Goal: Transaction & Acquisition: Purchase product/service

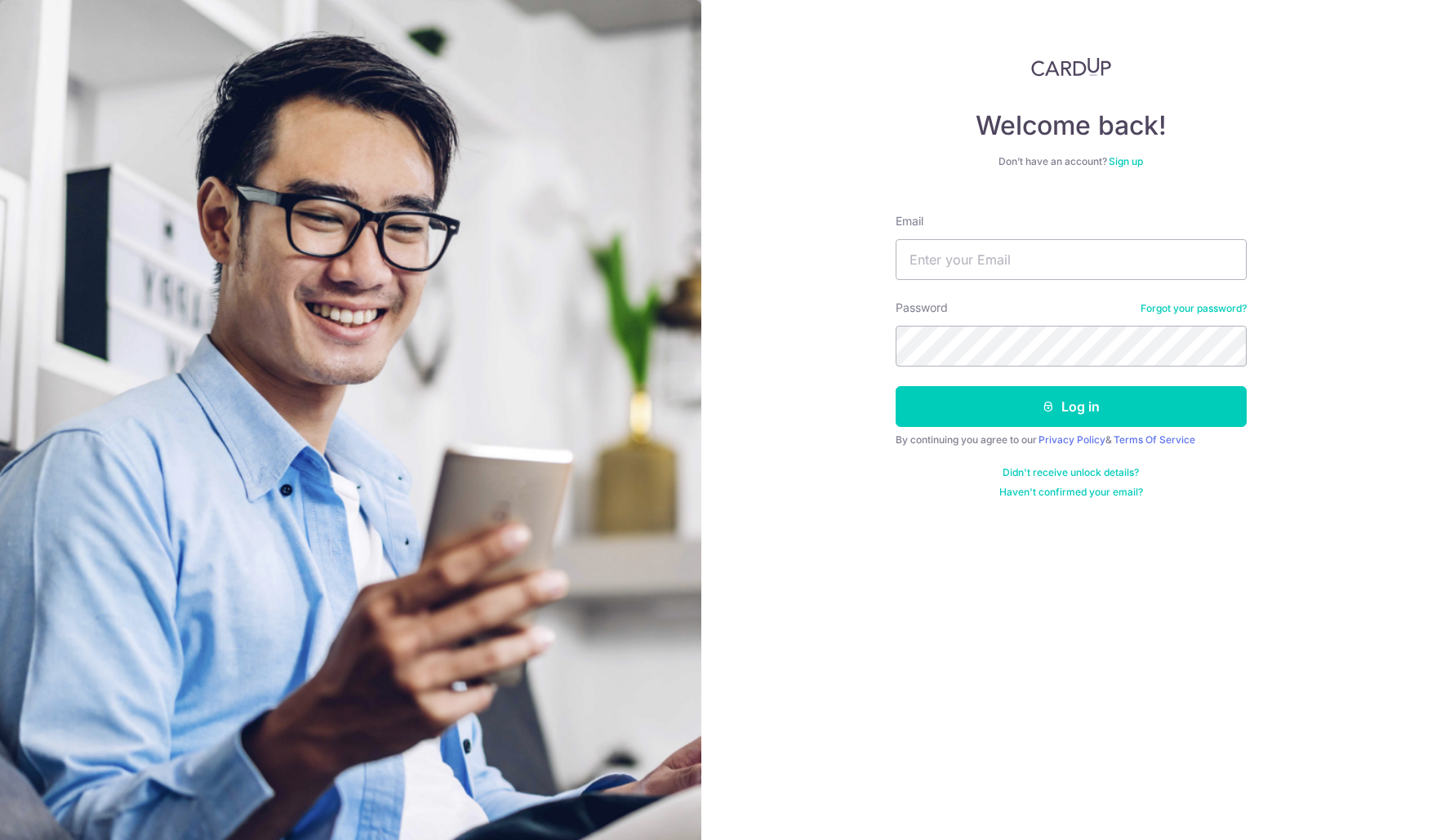
click at [1053, 228] on div "Email" at bounding box center [1071, 246] width 351 height 67
click at [1010, 257] on input "Email" at bounding box center [1071, 260] width 351 height 41
type input "alex@intellify.sg"
click at [896, 386] on button "Log in" at bounding box center [1071, 407] width 351 height 41
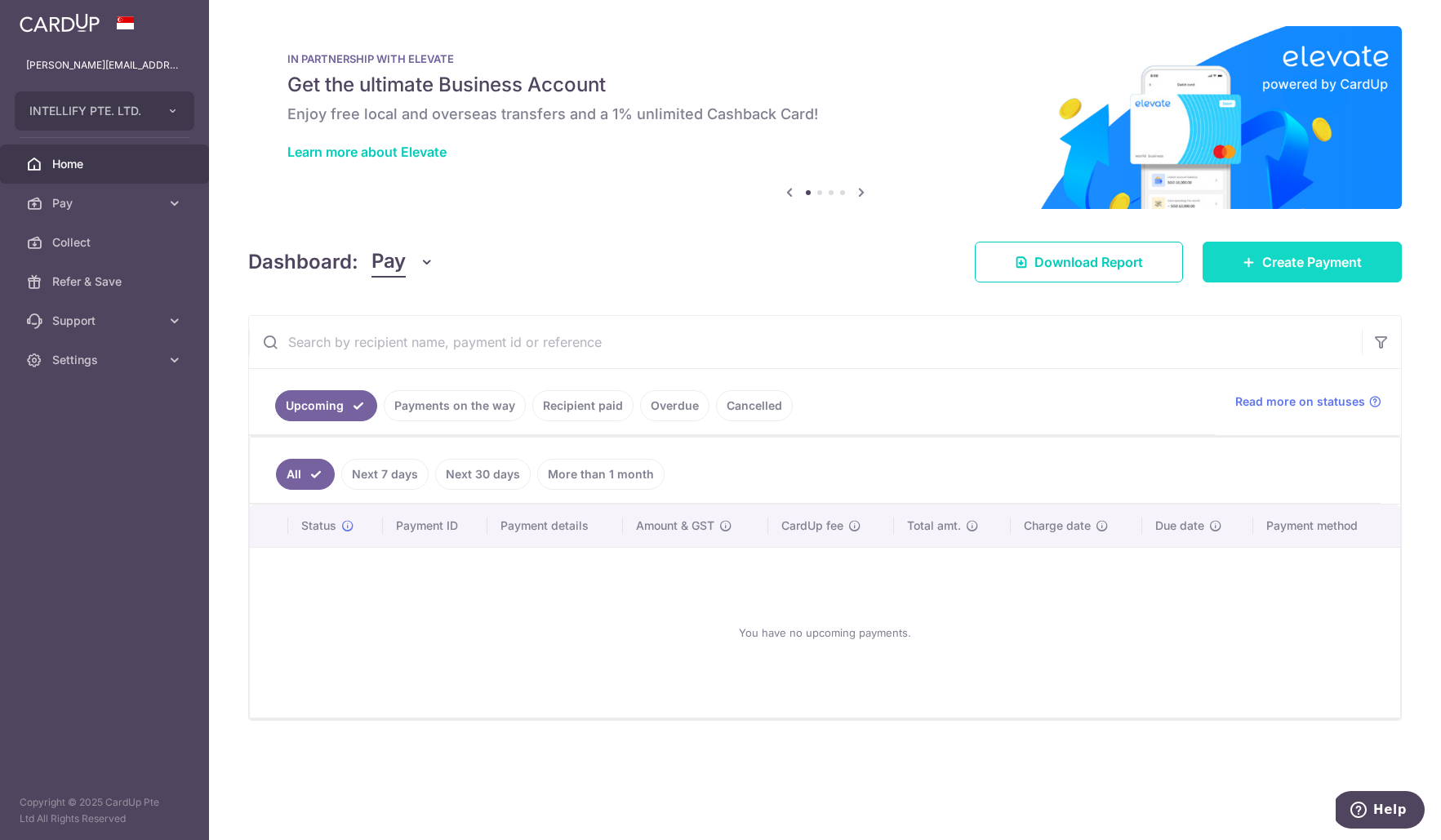
click at [1324, 268] on span "Create Payment" at bounding box center [1312, 262] width 100 height 20
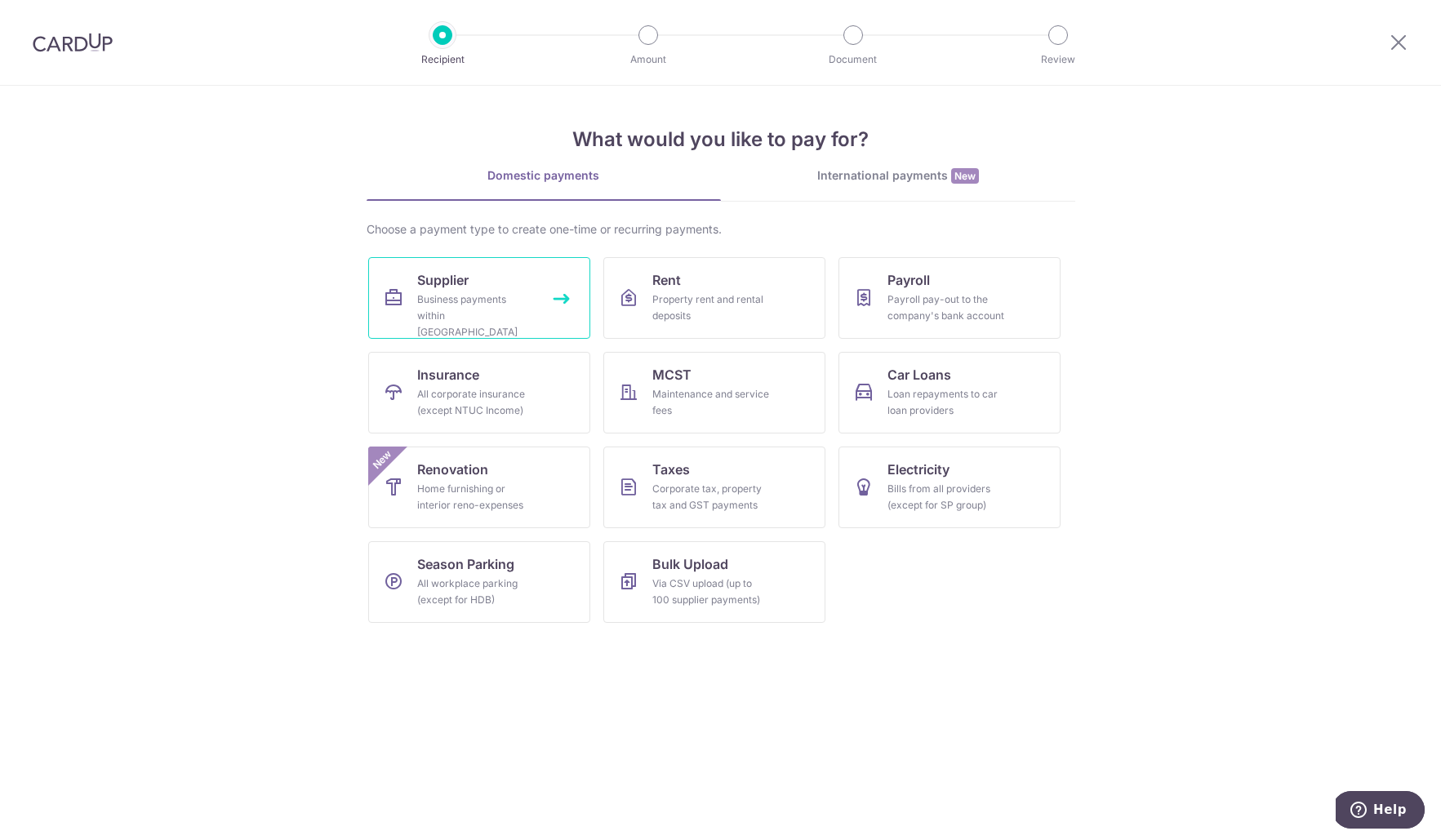
click at [500, 327] on link "Supplier Business payments within Singapore" at bounding box center [479, 298] width 222 height 82
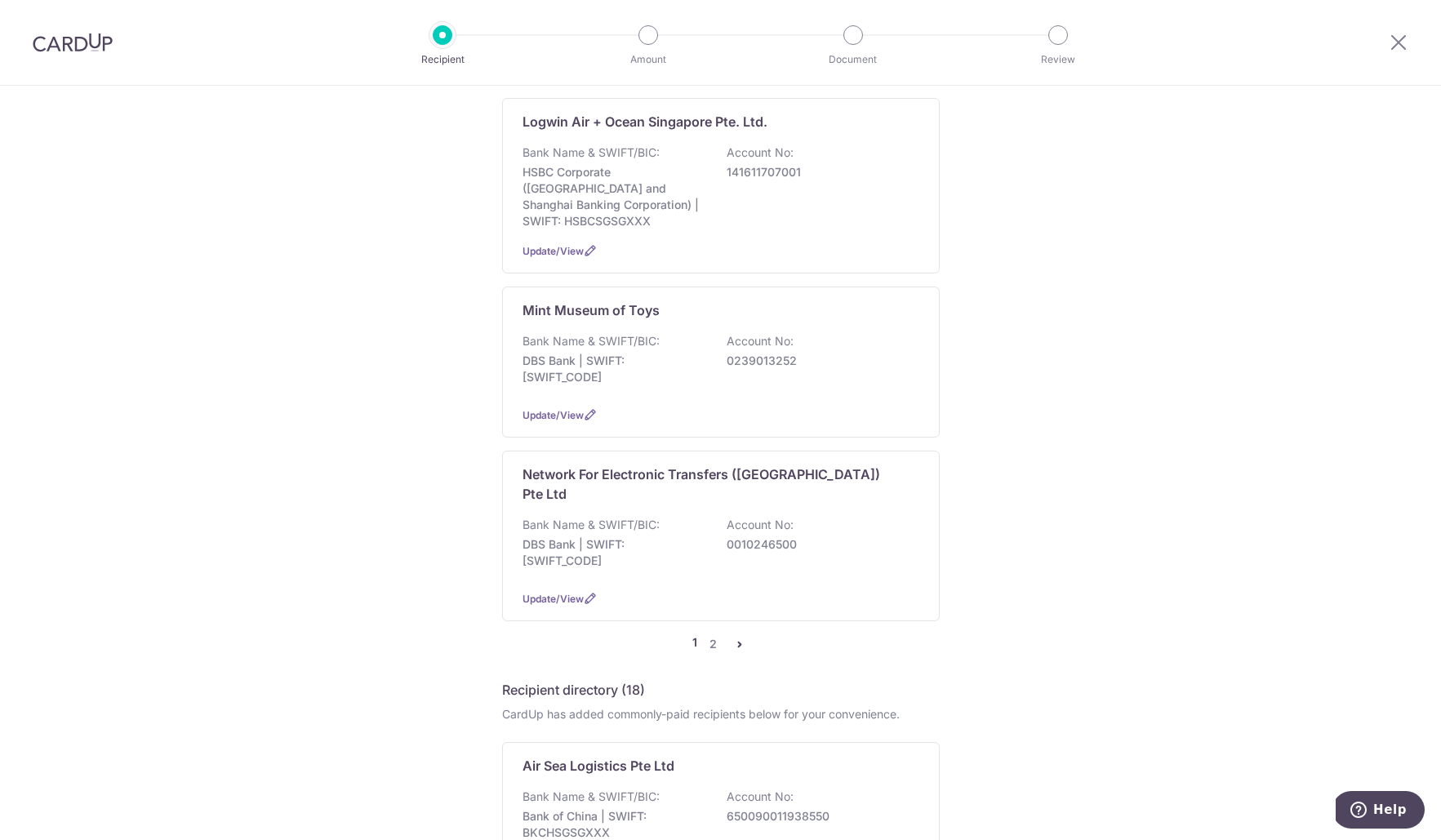
scroll to position [1453, 0]
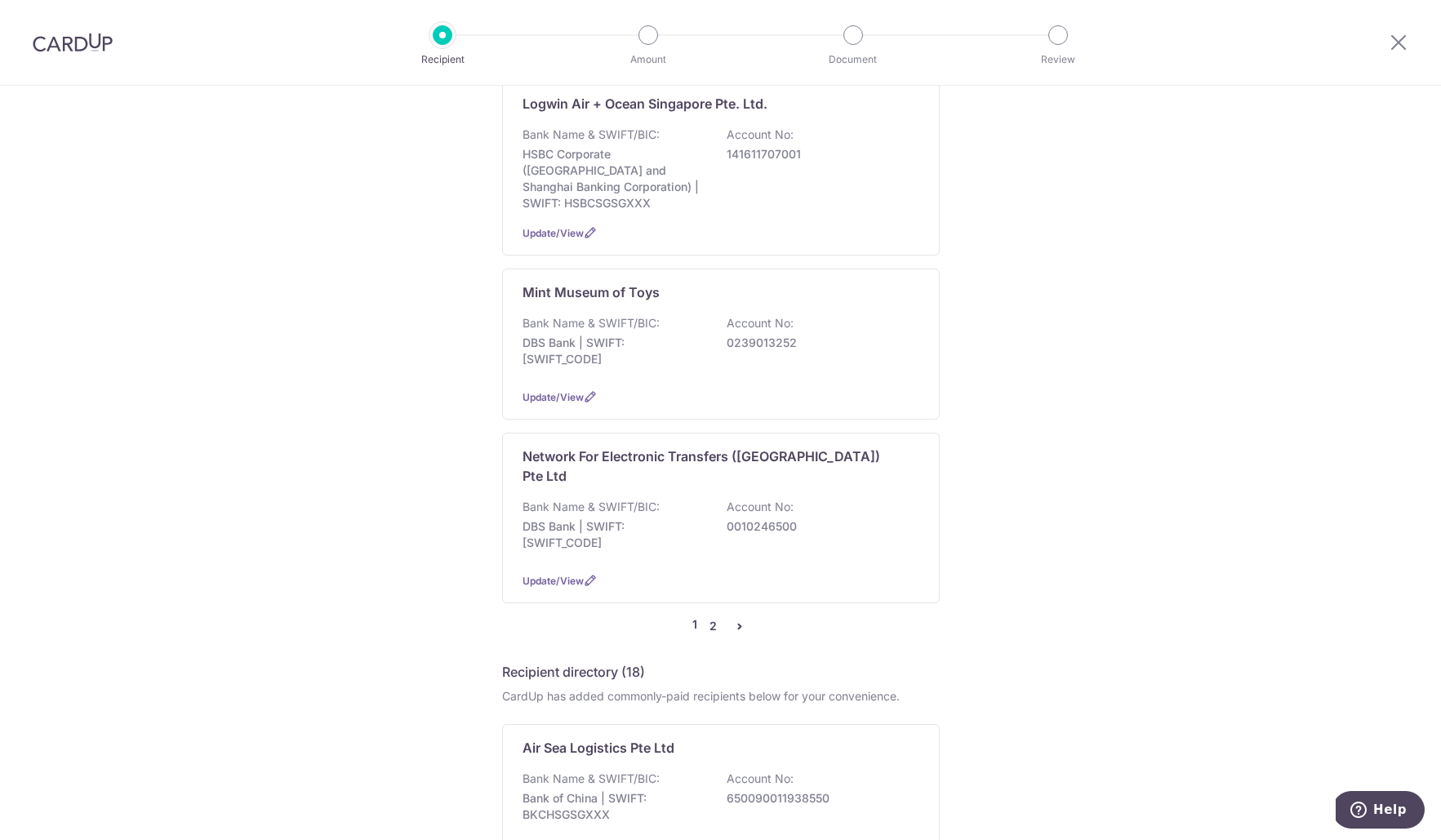
click at [713, 616] on link "2" at bounding box center [714, 626] width 20 height 20
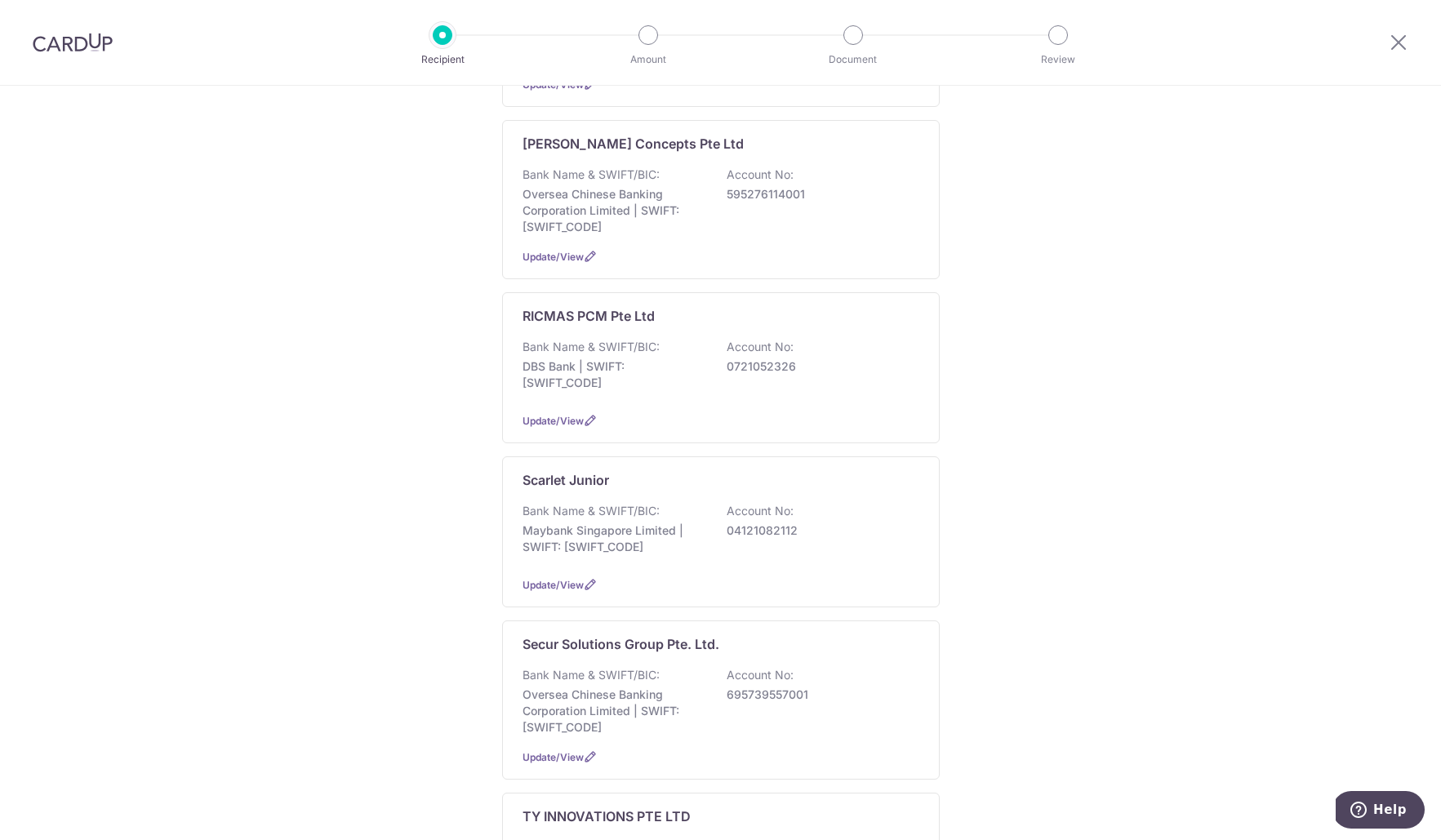
scroll to position [415, 0]
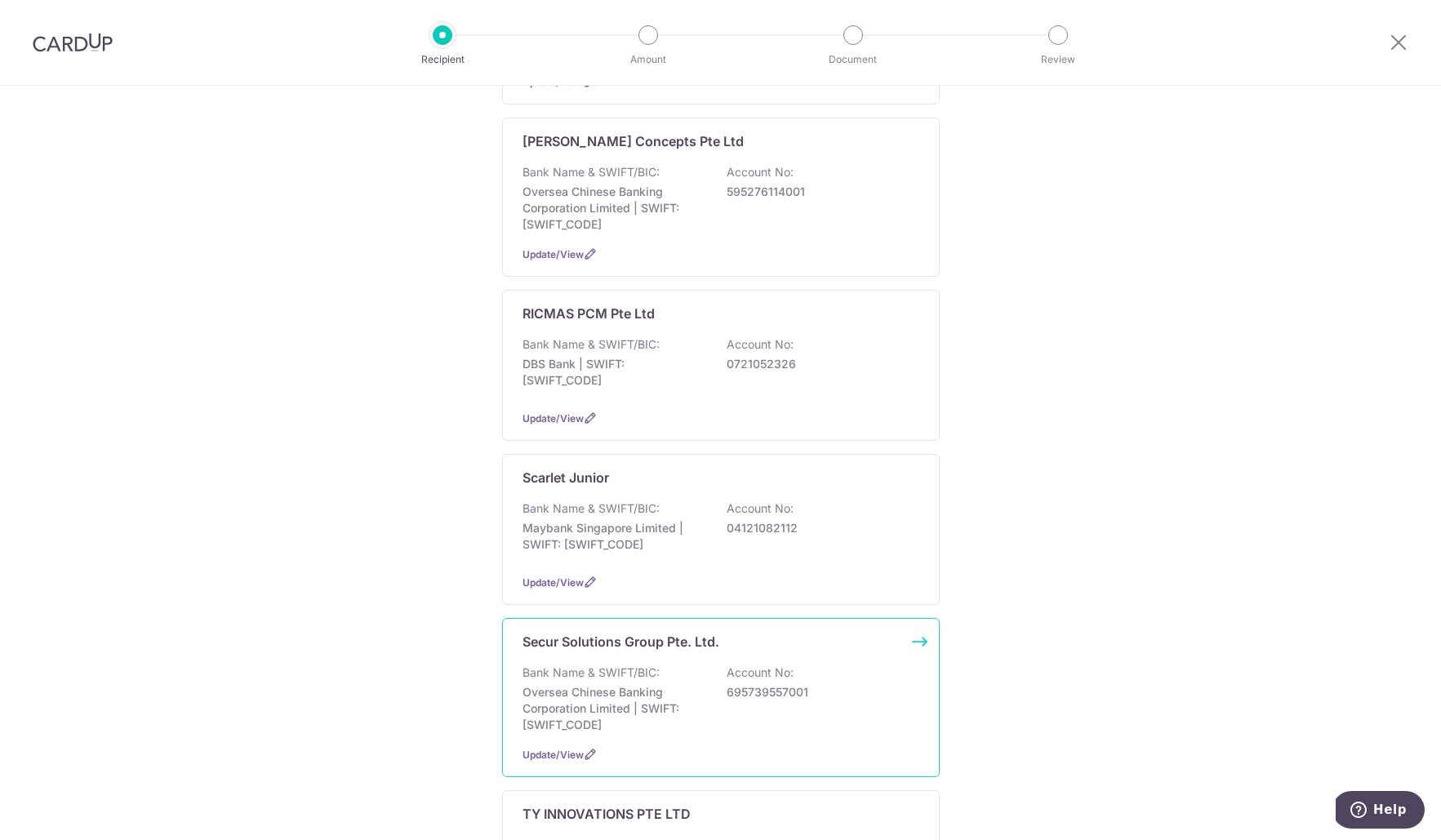
click at [927, 619] on div "Secur Solutions Group Pte. Ltd. Bank Name & SWIFT/BIC: Oversea Chinese Banking …" at bounding box center [720, 698] width 438 height 159
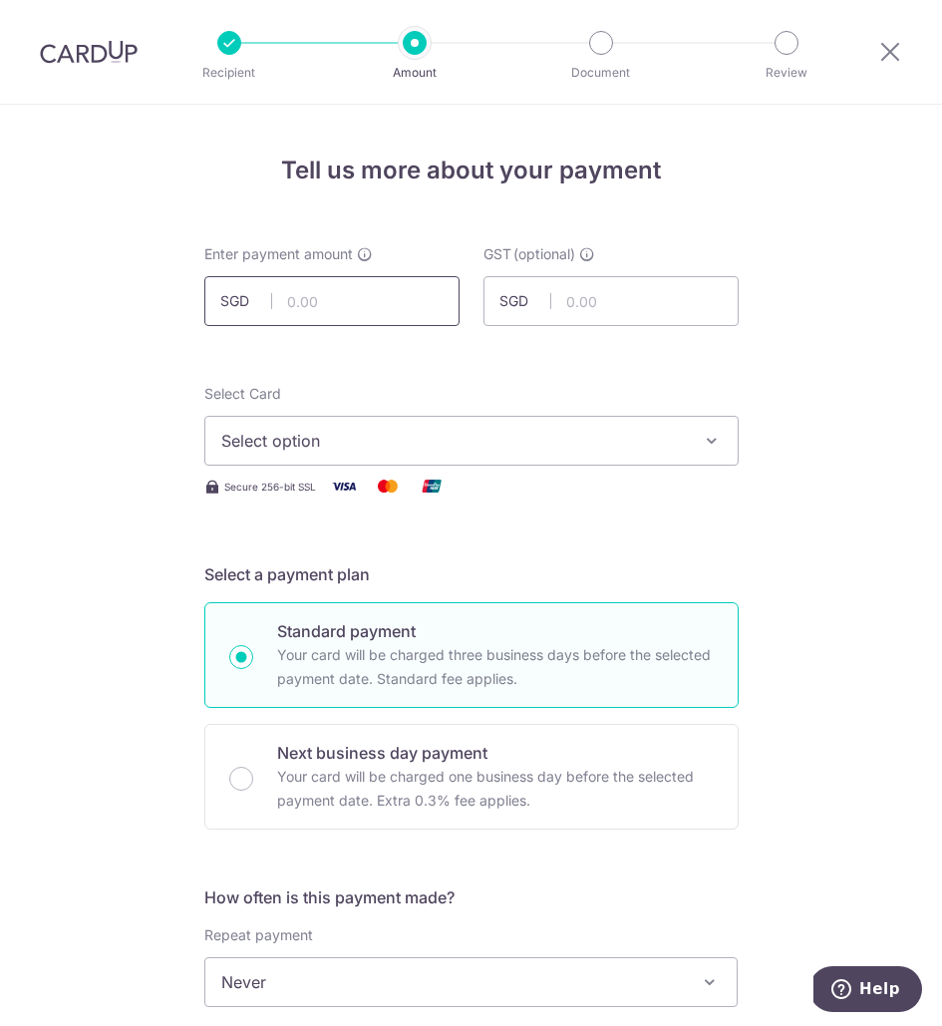
click at [386, 306] on input "text" at bounding box center [331, 301] width 255 height 50
type input "488.00"
type input "43.92"
click at [365, 447] on span "Select option" at bounding box center [453, 441] width 465 height 24
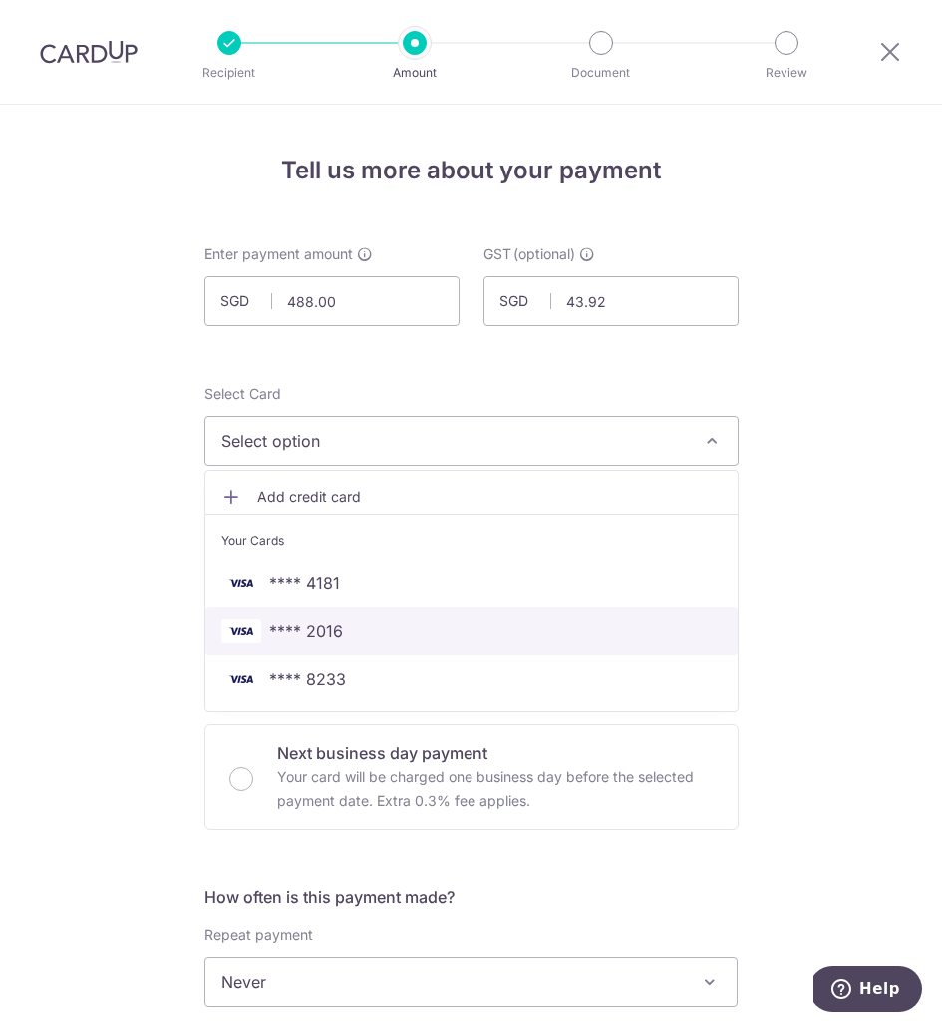
click at [311, 634] on span "**** 2016" at bounding box center [306, 631] width 74 height 24
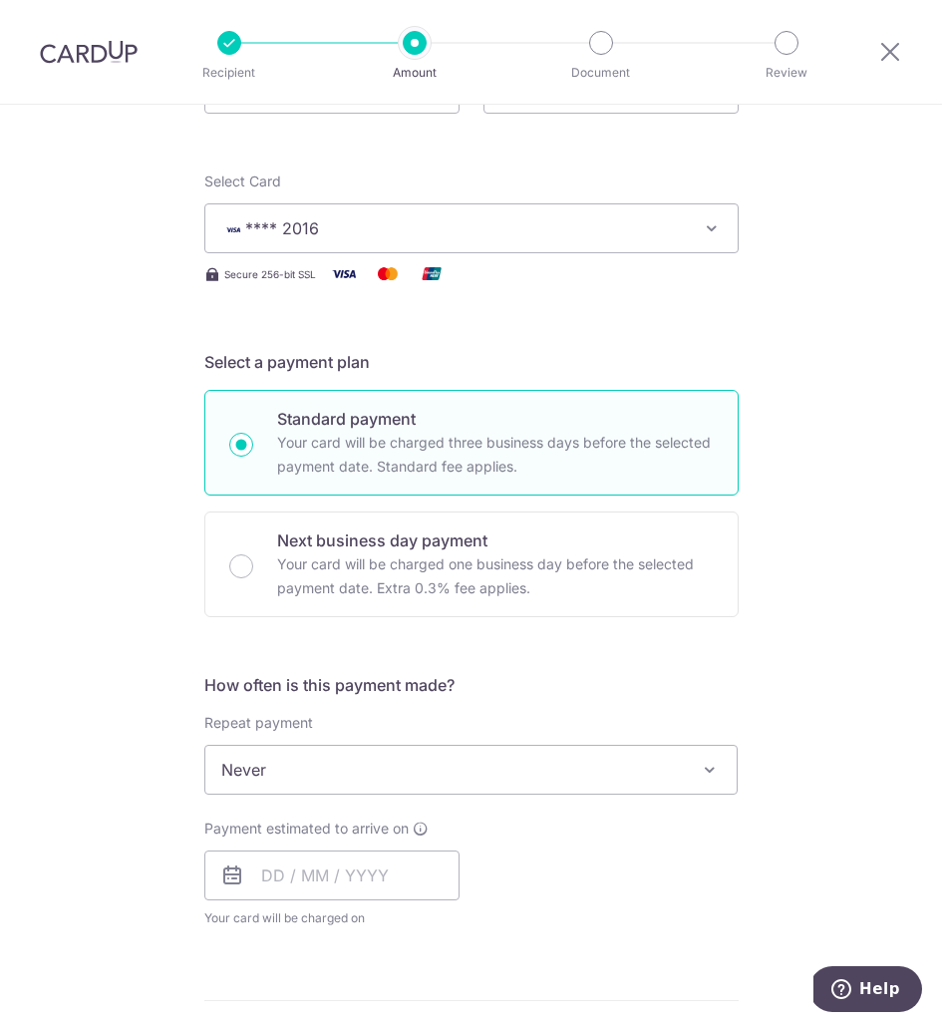
scroll to position [296, 0]
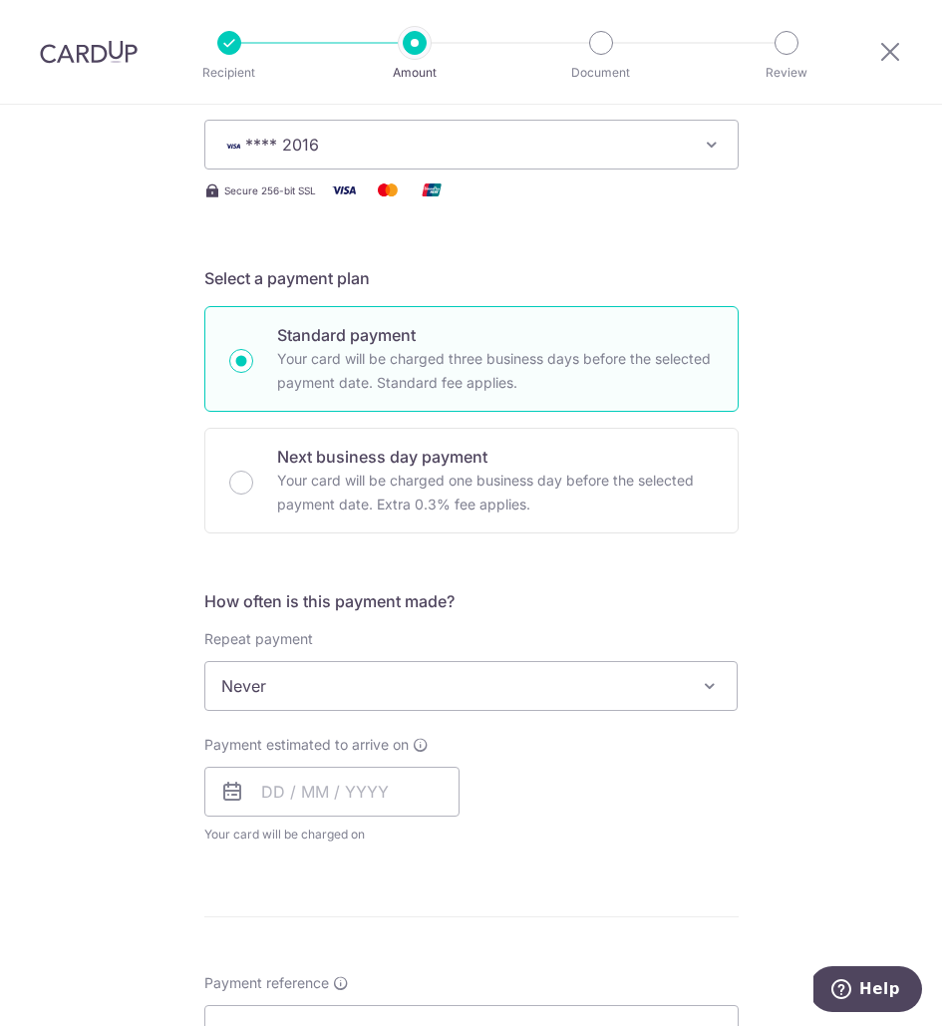
click at [316, 681] on span "Never" at bounding box center [471, 686] width 533 height 48
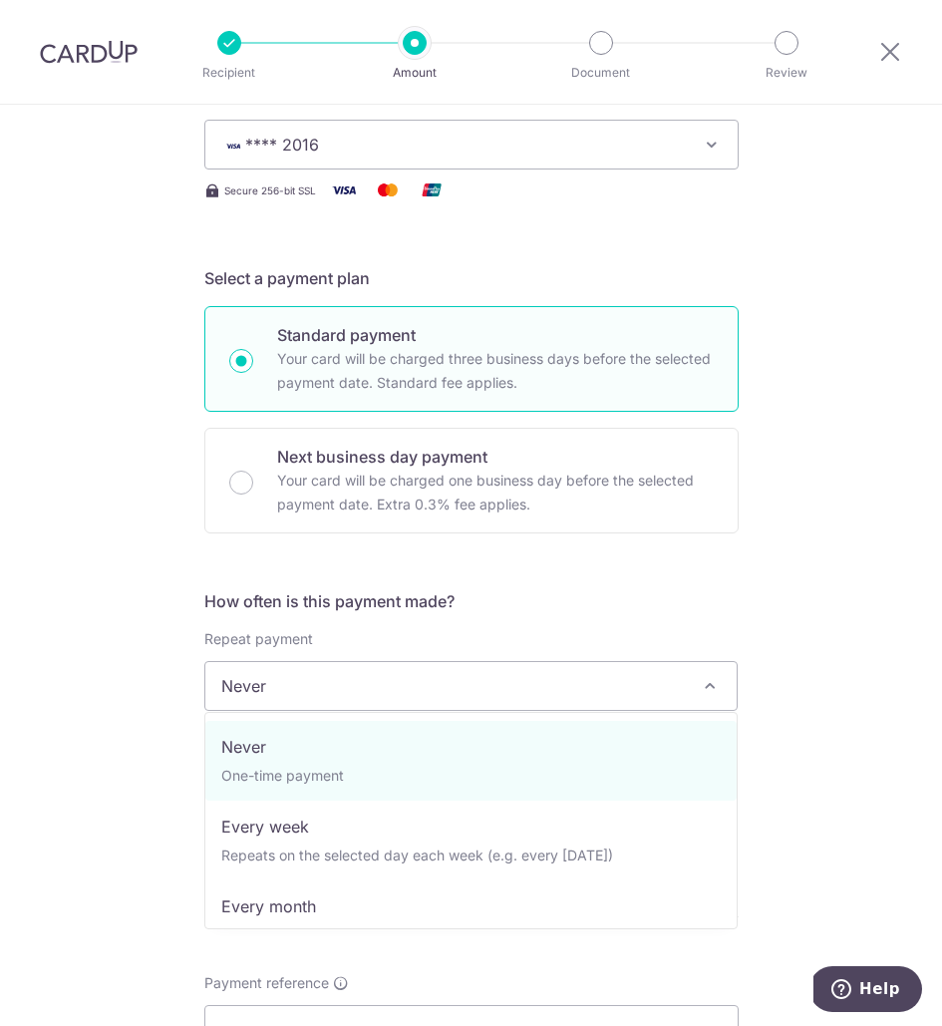
click at [171, 667] on div "Tell us more about your payment Enter payment amount SGD 488.00 488.00 GST (opt…" at bounding box center [471, 782] width 942 height 1947
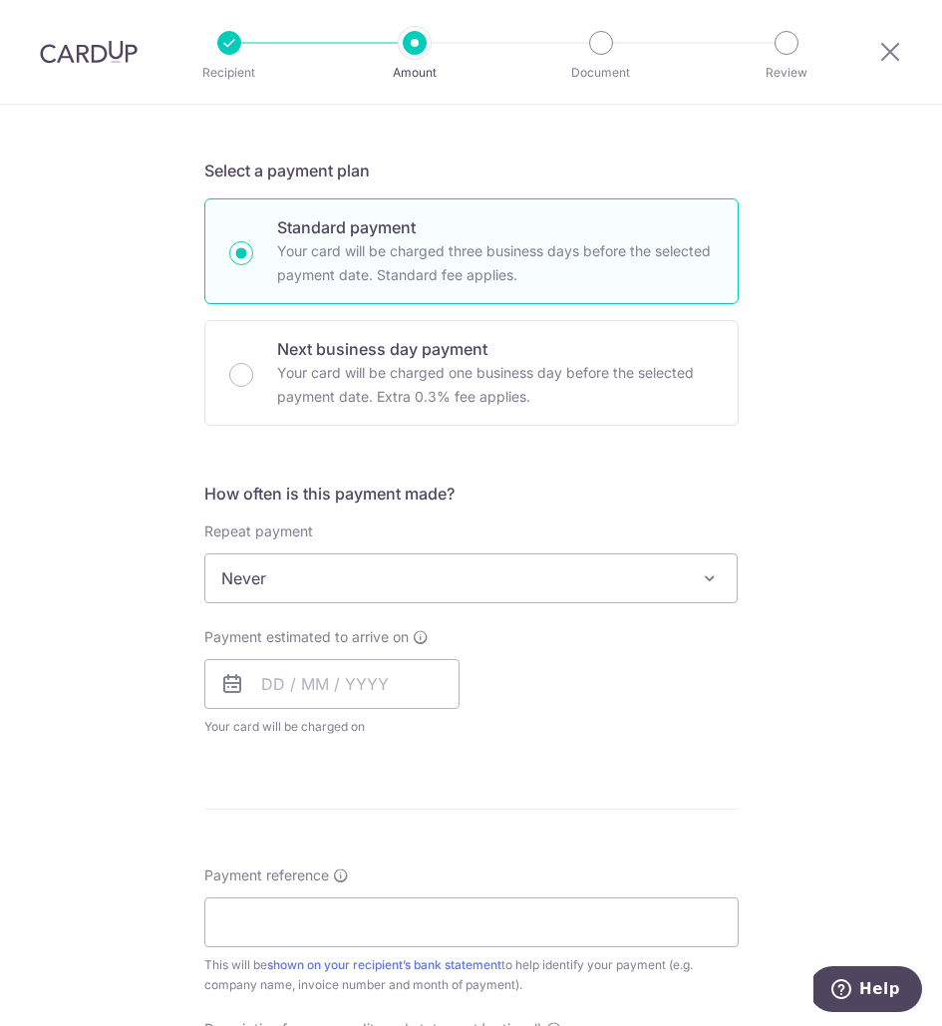
scroll to position [430, 0]
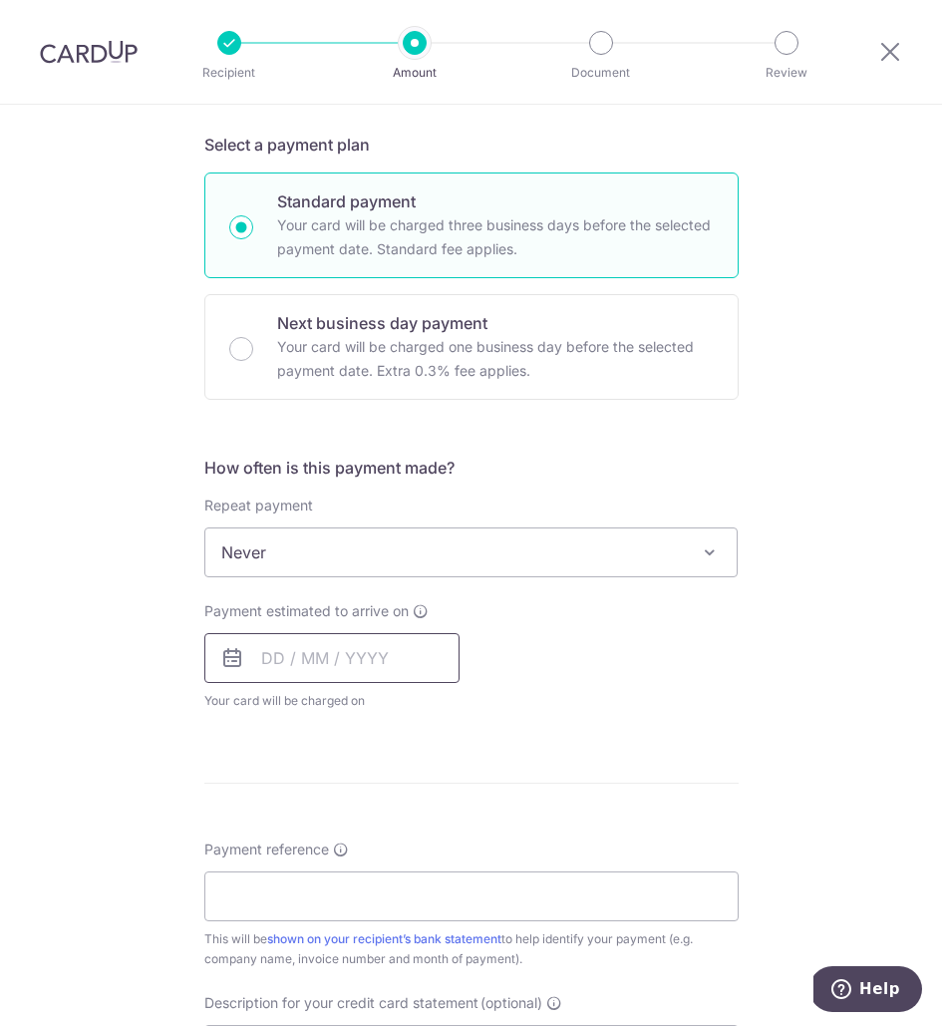
click at [315, 653] on input "text" at bounding box center [331, 658] width 255 height 50
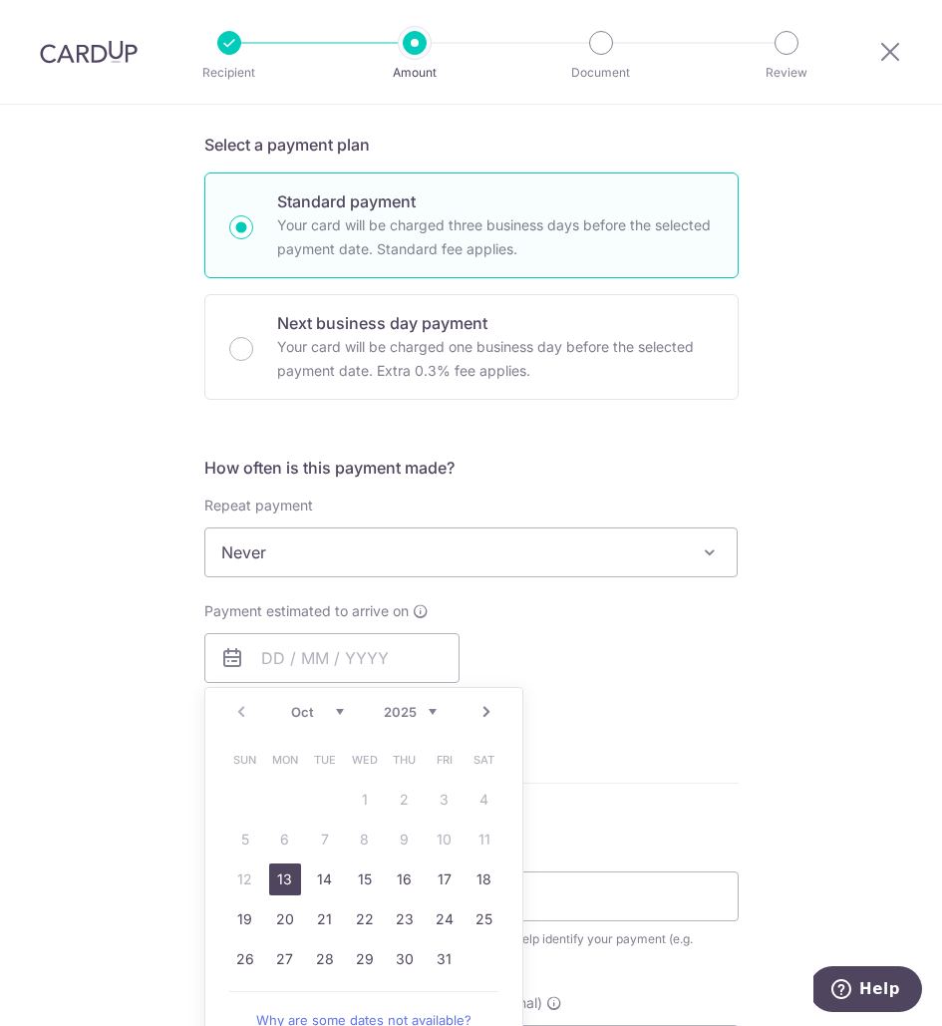
click at [296, 875] on link "13" at bounding box center [285, 880] width 32 height 32
type input "13/10/2025"
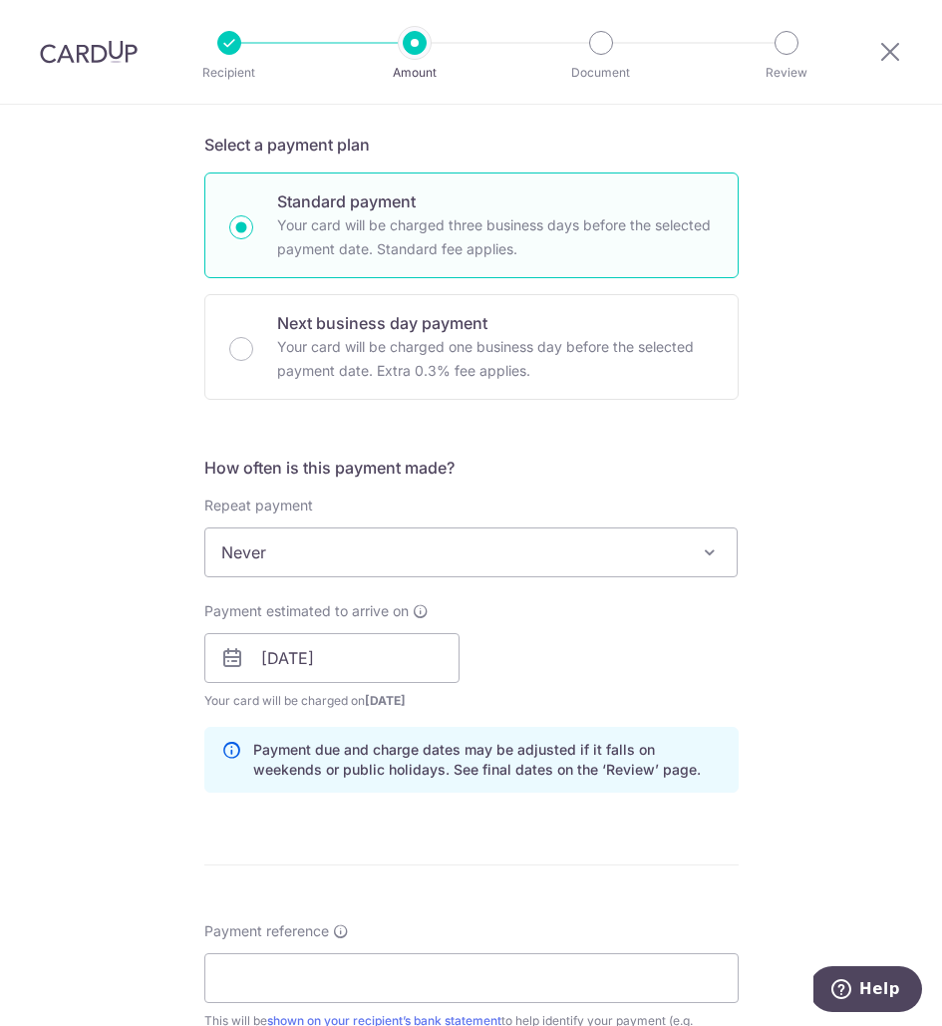
click at [84, 717] on div "Tell us more about your payment Enter payment amount SGD 488.00 488.00 GST (opt…" at bounding box center [471, 689] width 942 height 2028
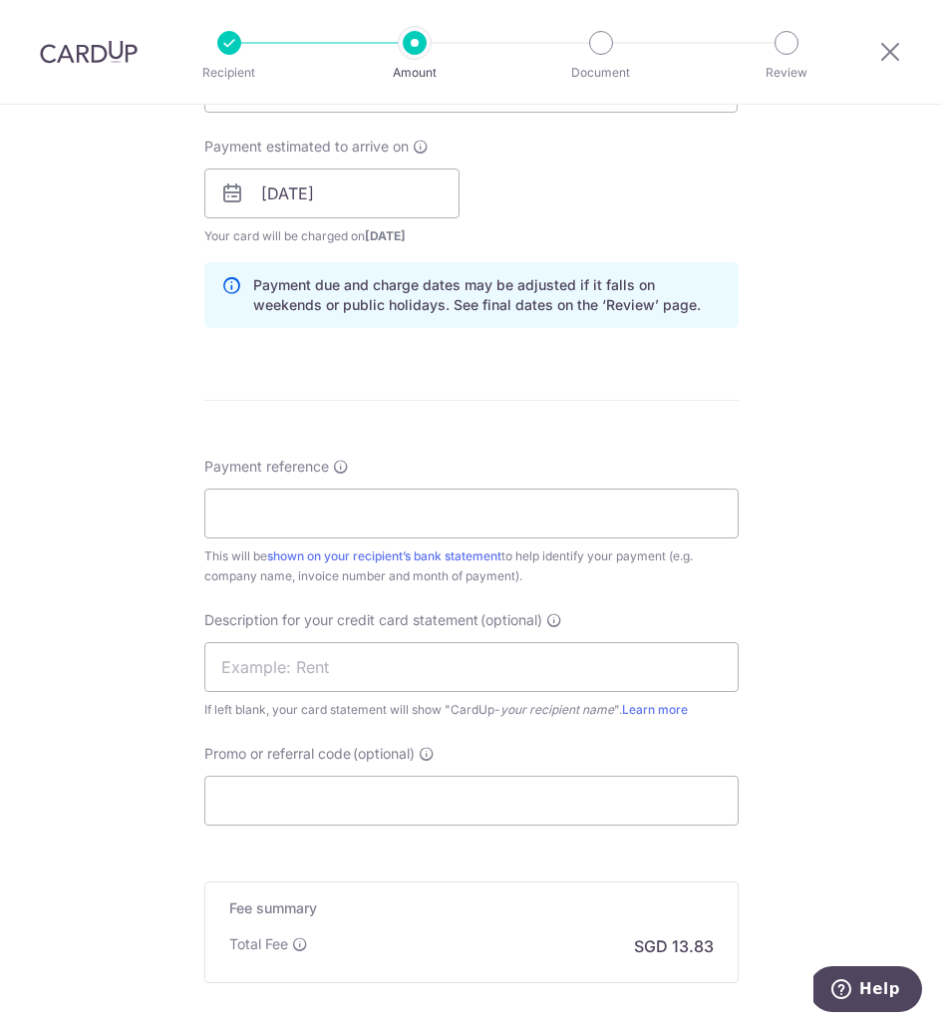
scroll to position [896, 0]
click at [255, 530] on input "Payment reference" at bounding box center [471, 513] width 535 height 50
click at [322, 509] on input "Payment reference" at bounding box center [471, 513] width 535 height 50
type input "SSG eKYC - Aug 2025"
drag, startPoint x: 427, startPoint y: 507, endPoint x: 198, endPoint y: 492, distance: 228.9
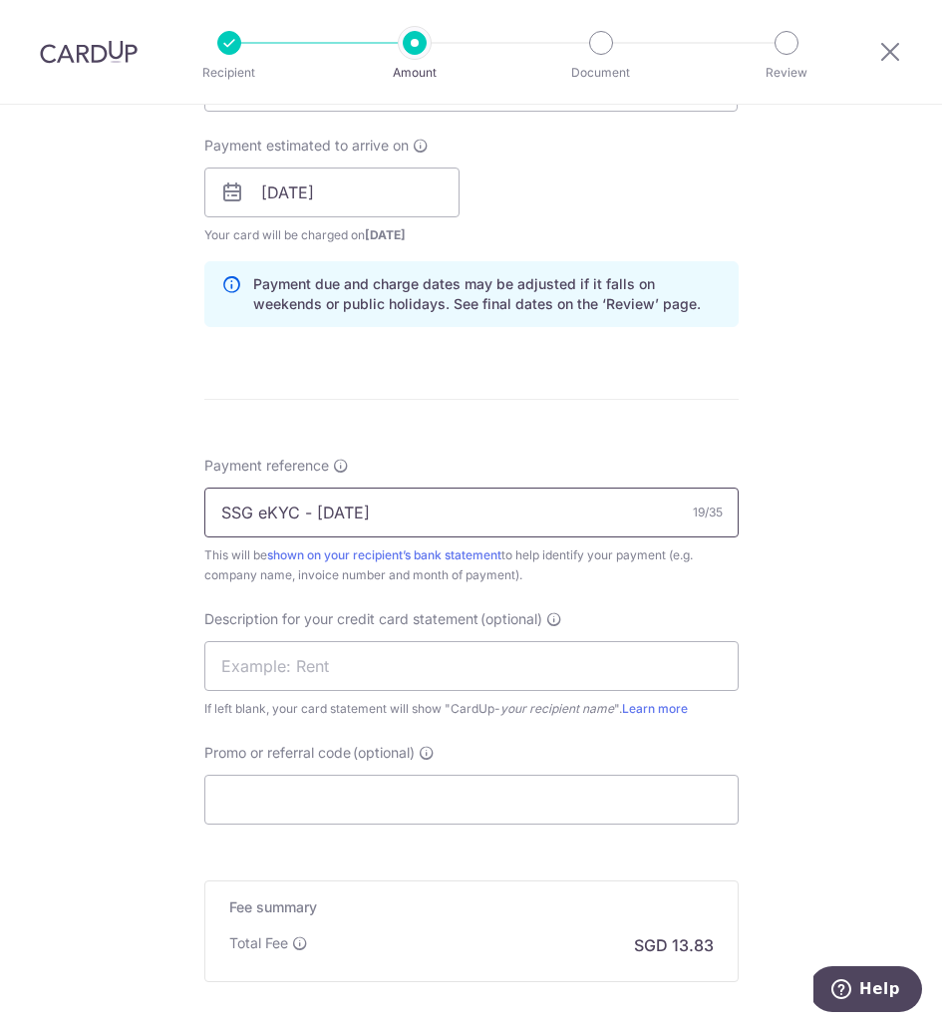
click at [196, 491] on div "Tell us more about your payment Enter payment amount SGD 488.00 488.00 GST (opt…" at bounding box center [471, 223] width 942 height 2028
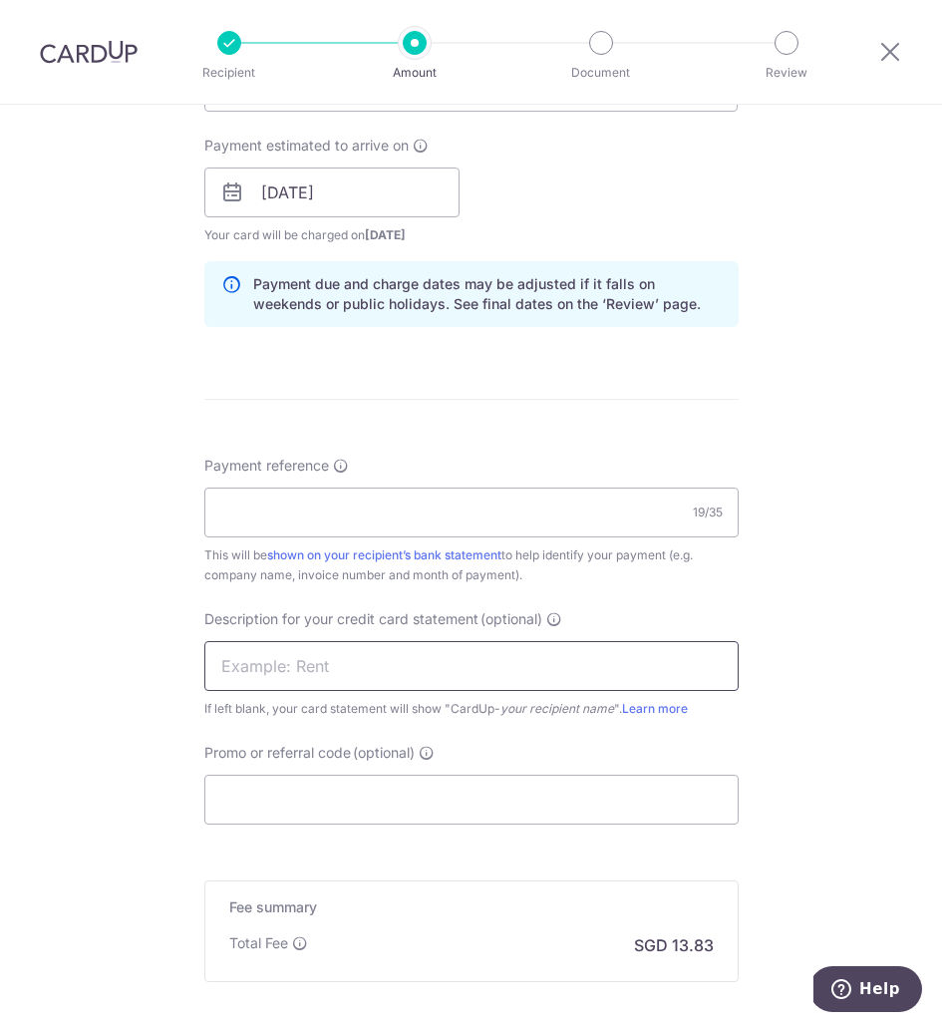
click at [237, 644] on input "text" at bounding box center [471, 666] width 535 height 50
paste input "SSG eKYC - Aug"
type input "SSG eKYC - Aug"
click at [323, 500] on input "Payment reference" at bounding box center [471, 513] width 535 height 50
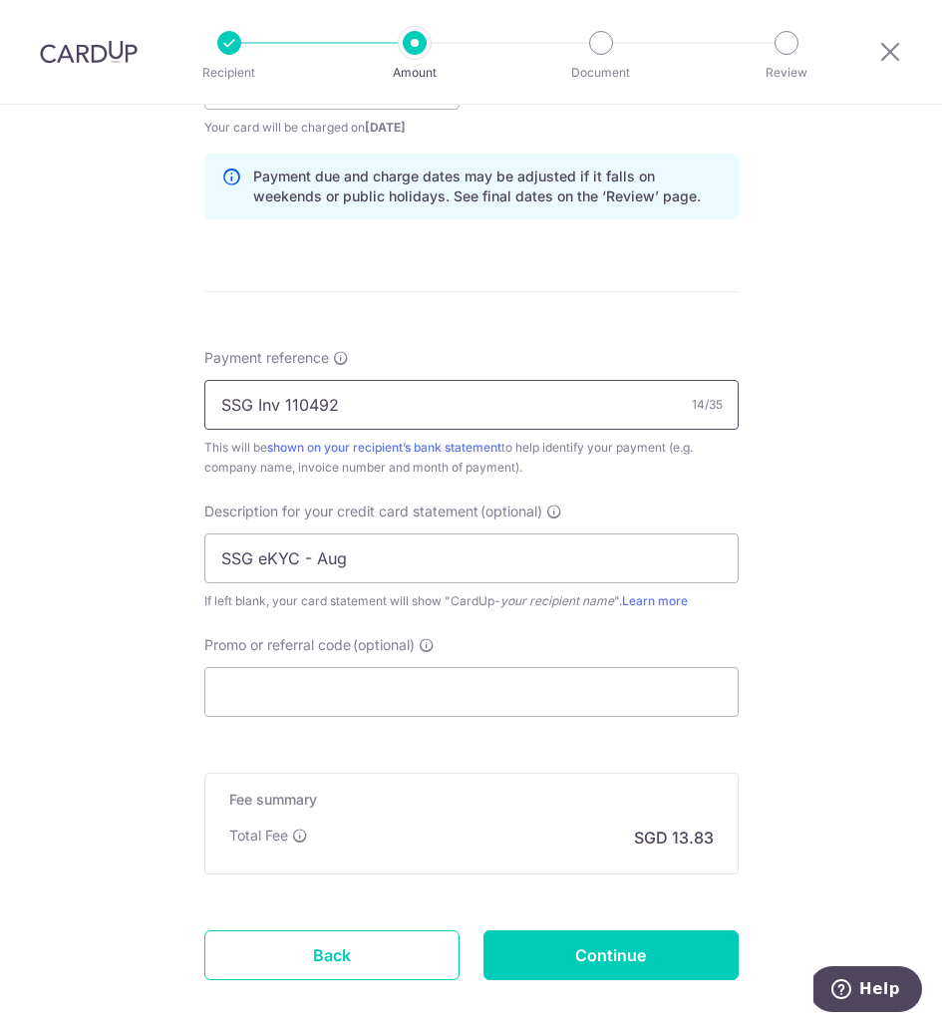
scroll to position [1007, 0]
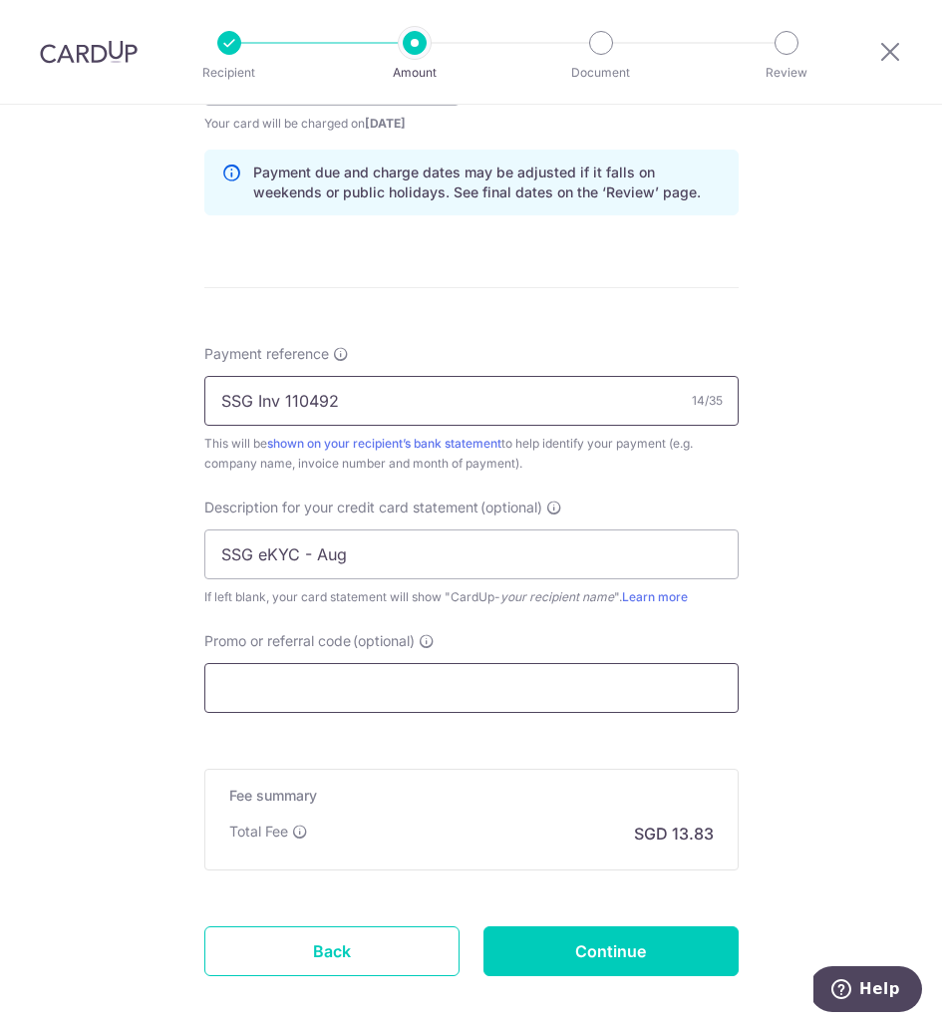
type input "SSG Inv 110492"
click at [354, 683] on input "Promo or referral code (optional)" at bounding box center [471, 688] width 535 height 50
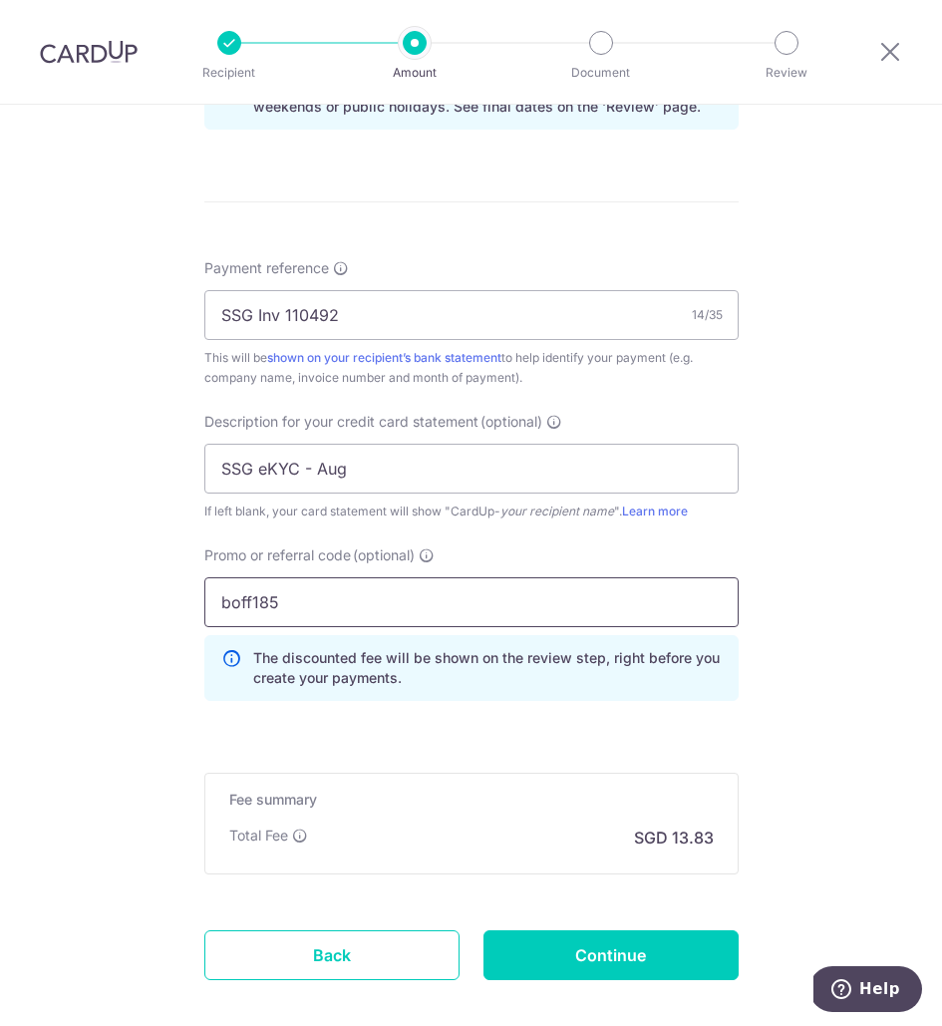
scroll to position [1191, 0]
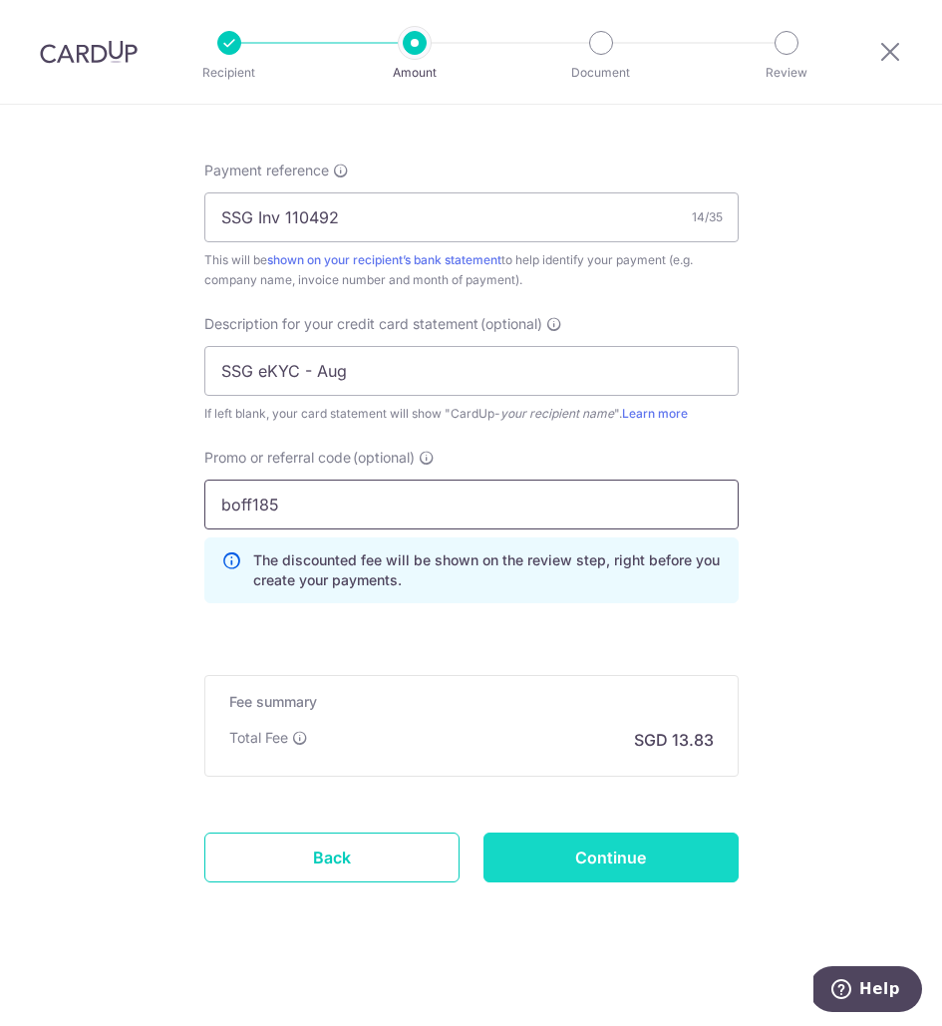
type input "boff185"
click at [565, 833] on input "Continue" at bounding box center [611, 858] width 255 height 50
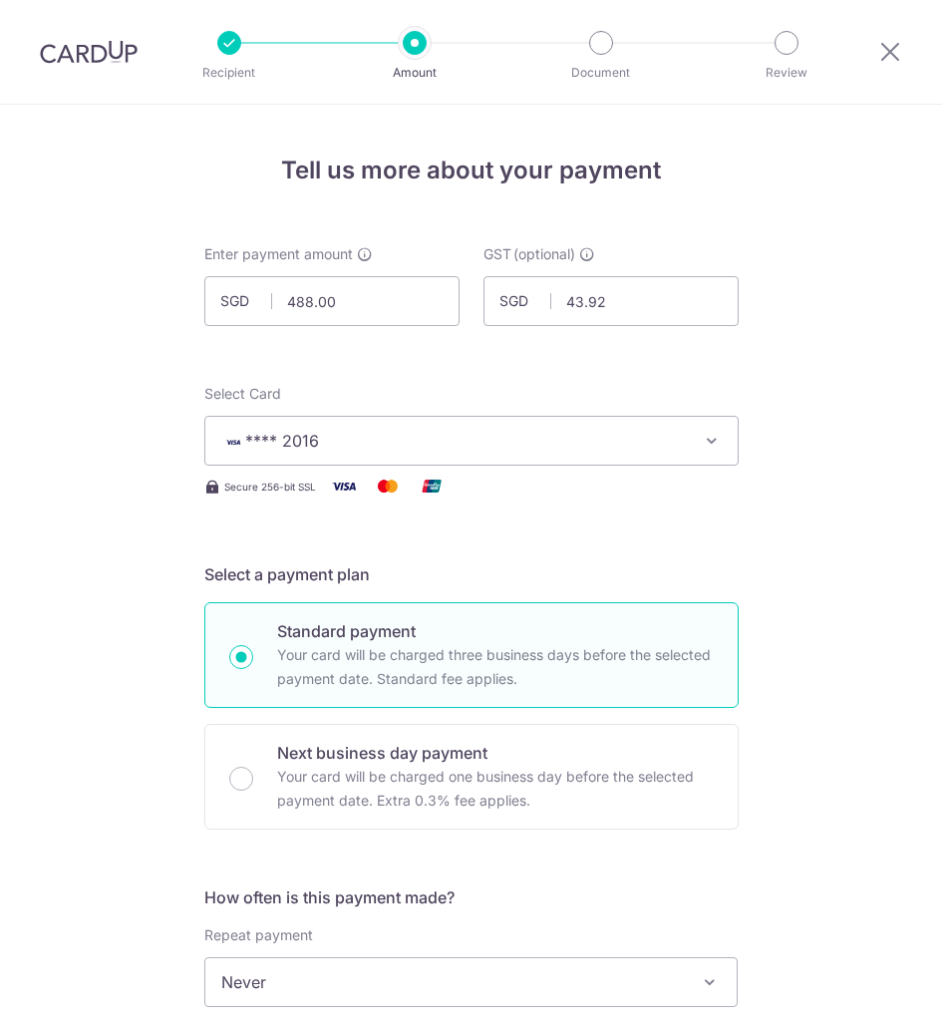
scroll to position [1219, 0]
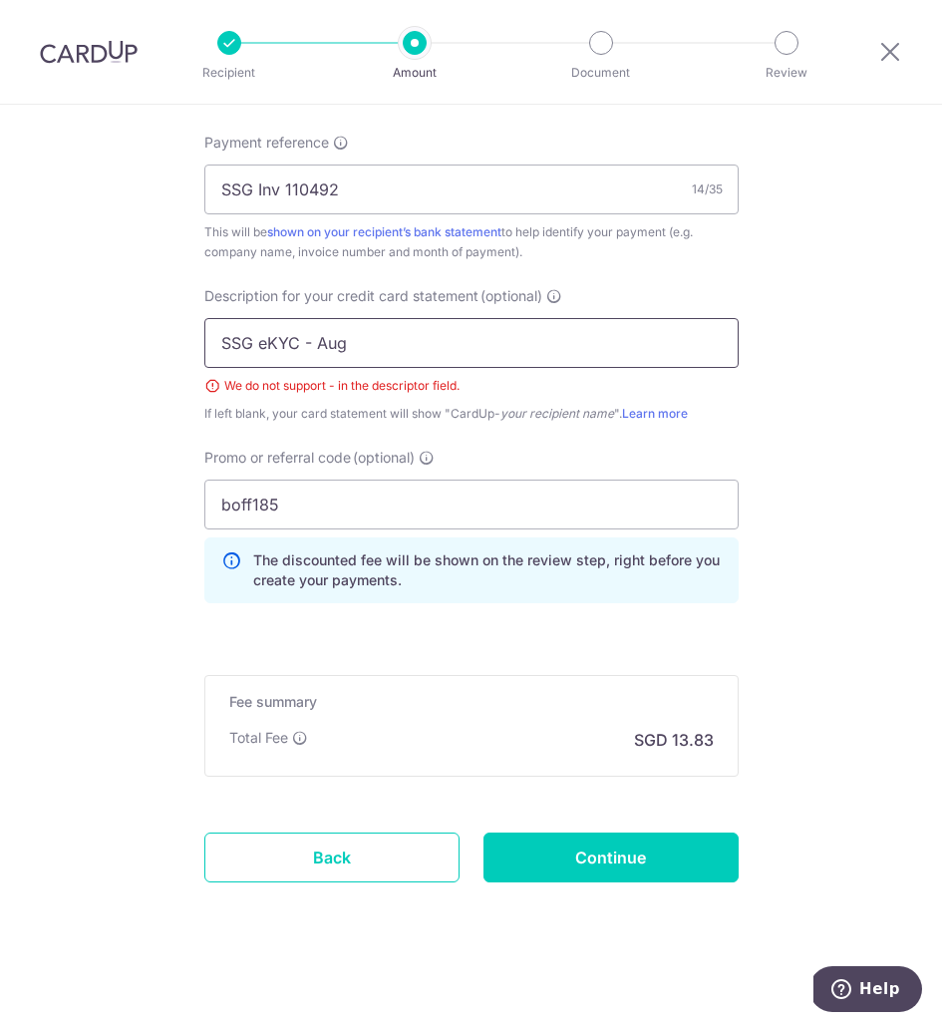
click at [306, 338] on input "SSG eKYC - Aug" at bounding box center [471, 343] width 535 height 50
click at [390, 347] on input "SSG eKYC Aug" at bounding box center [471, 343] width 535 height 50
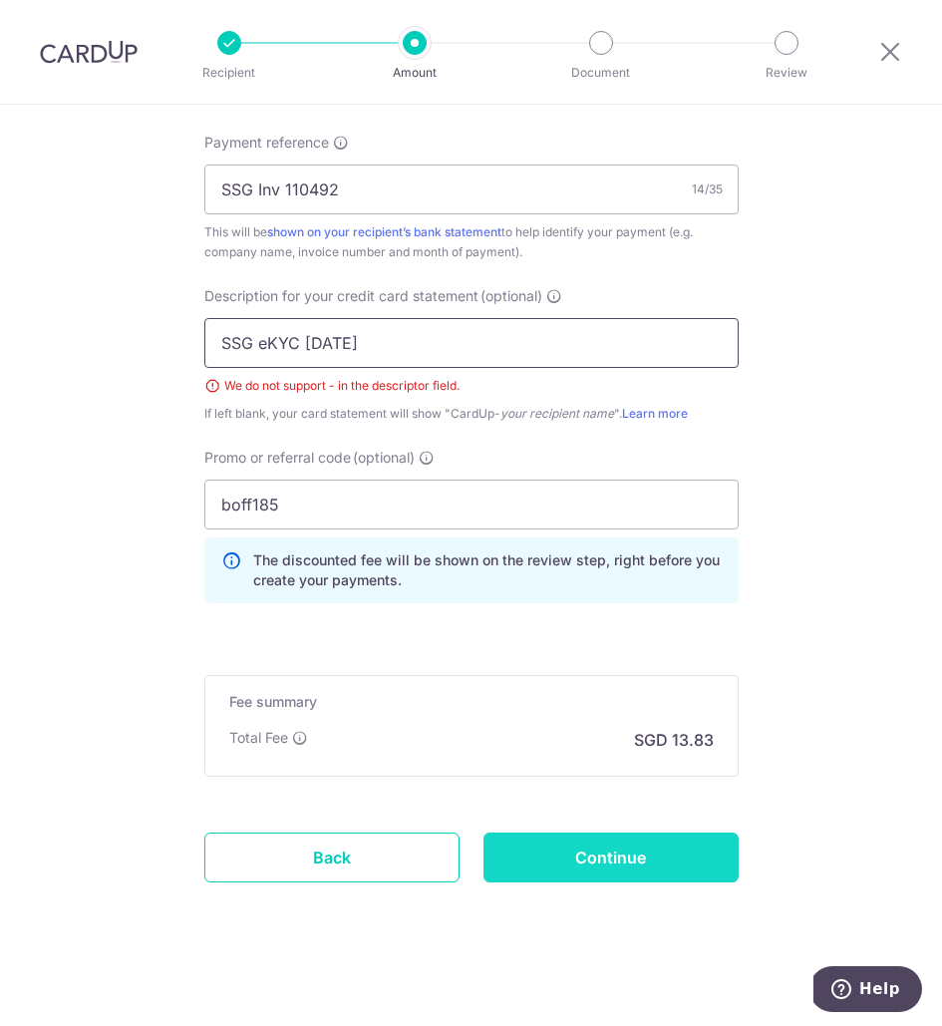
type input "SSG eKYC [DATE]"
click at [522, 858] on input "Continue" at bounding box center [611, 858] width 255 height 50
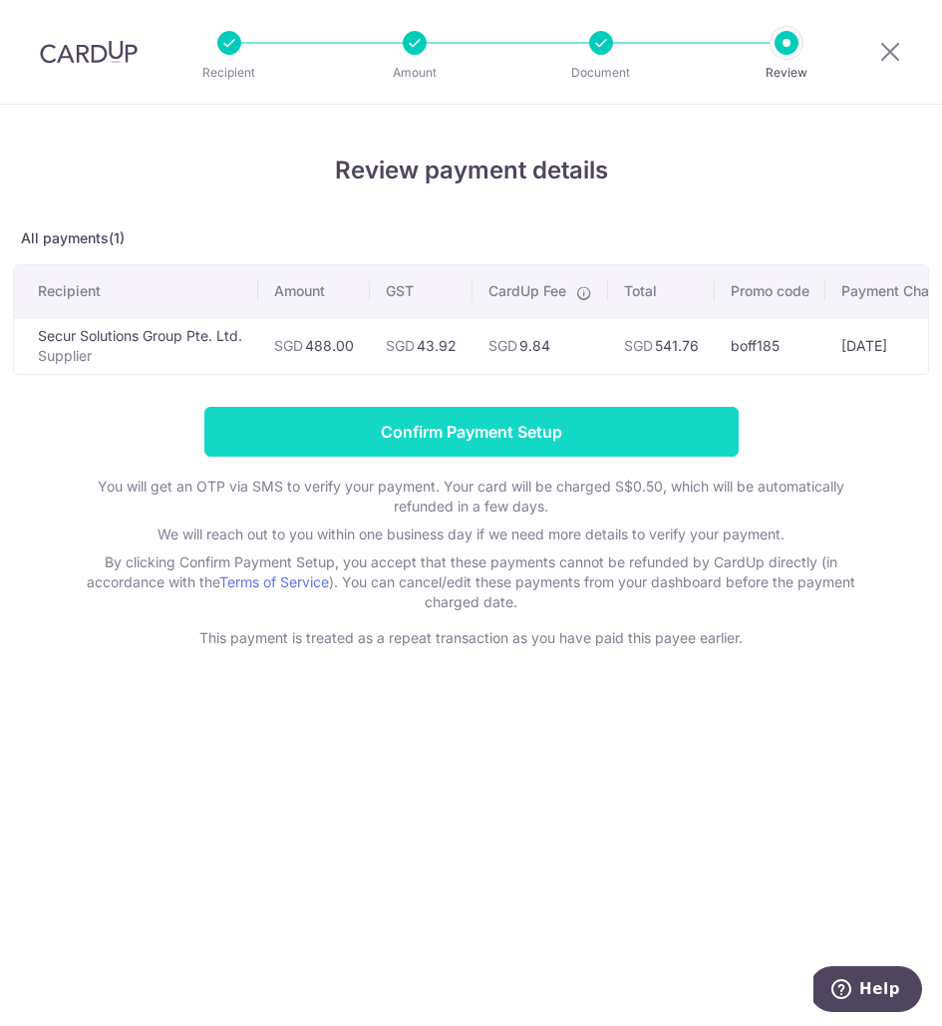
click at [511, 436] on input "Confirm Payment Setup" at bounding box center [471, 432] width 535 height 50
